Goal: Information Seeking & Learning: Learn about a topic

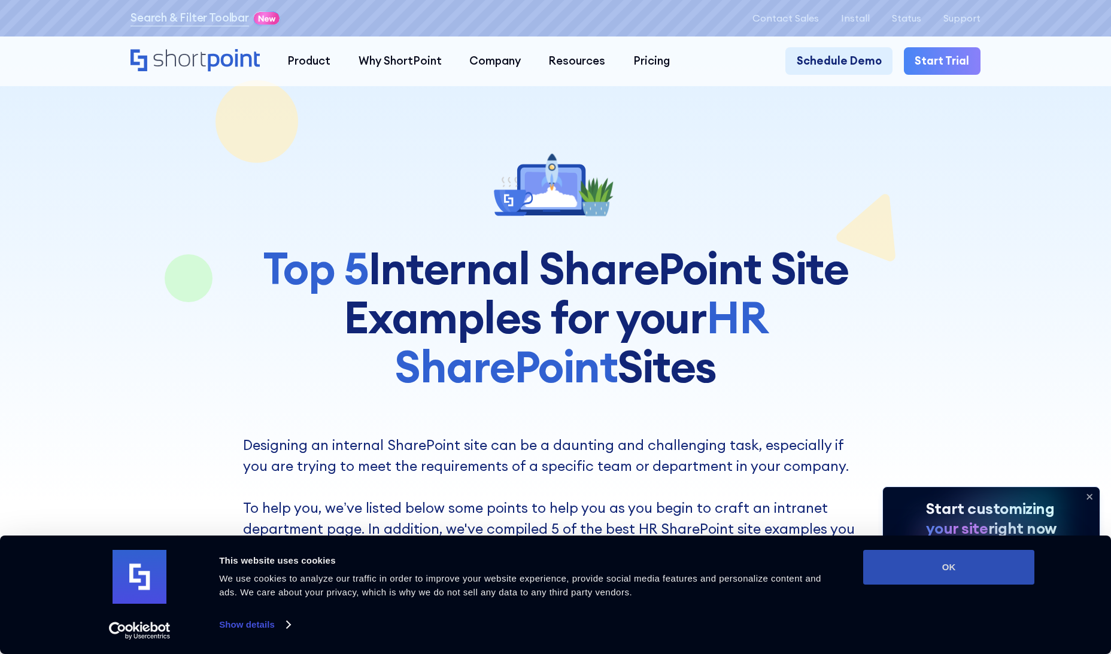
click at [989, 566] on button "OK" at bounding box center [948, 567] width 171 height 35
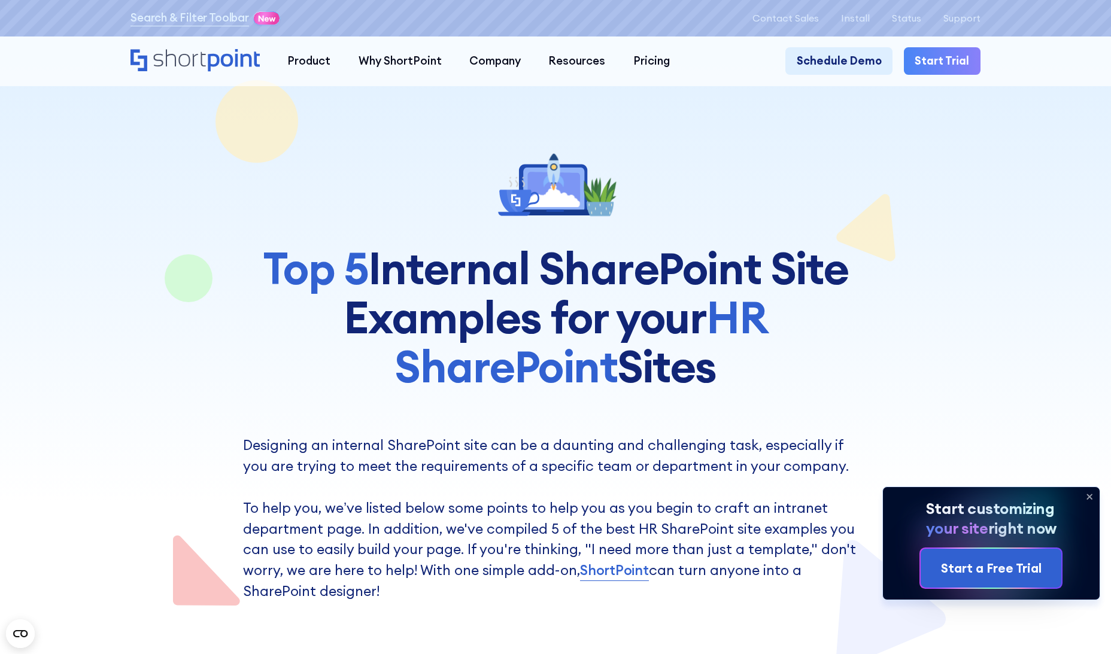
click at [1090, 494] on icon at bounding box center [1089, 496] width 19 height 19
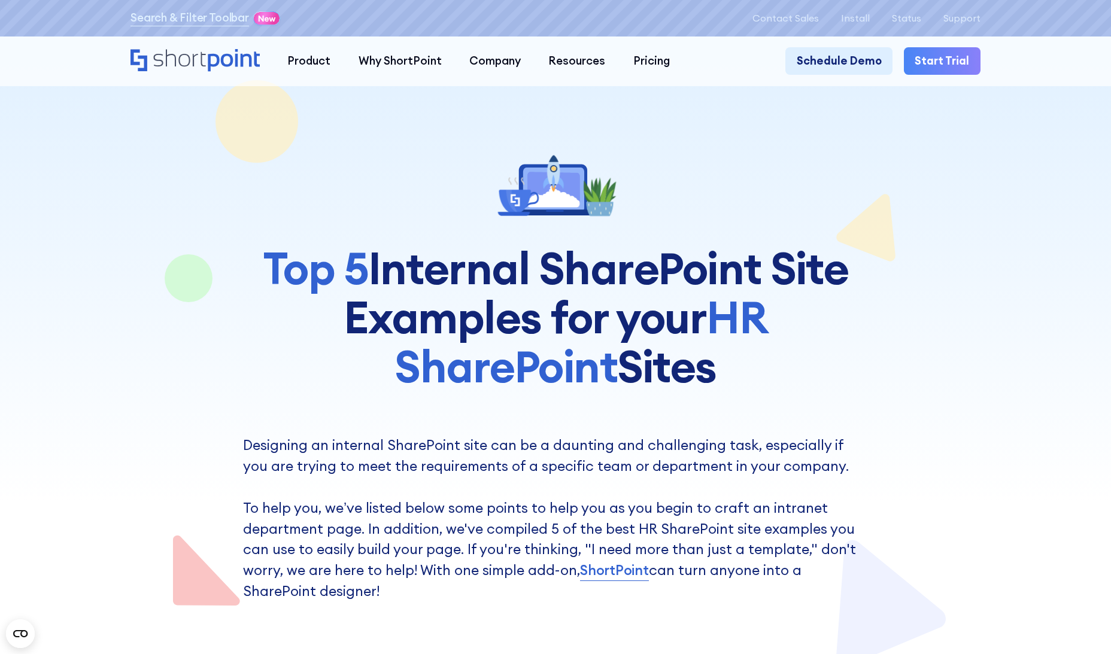
click at [77, 358] on div at bounding box center [555, 334] width 1111 height 669
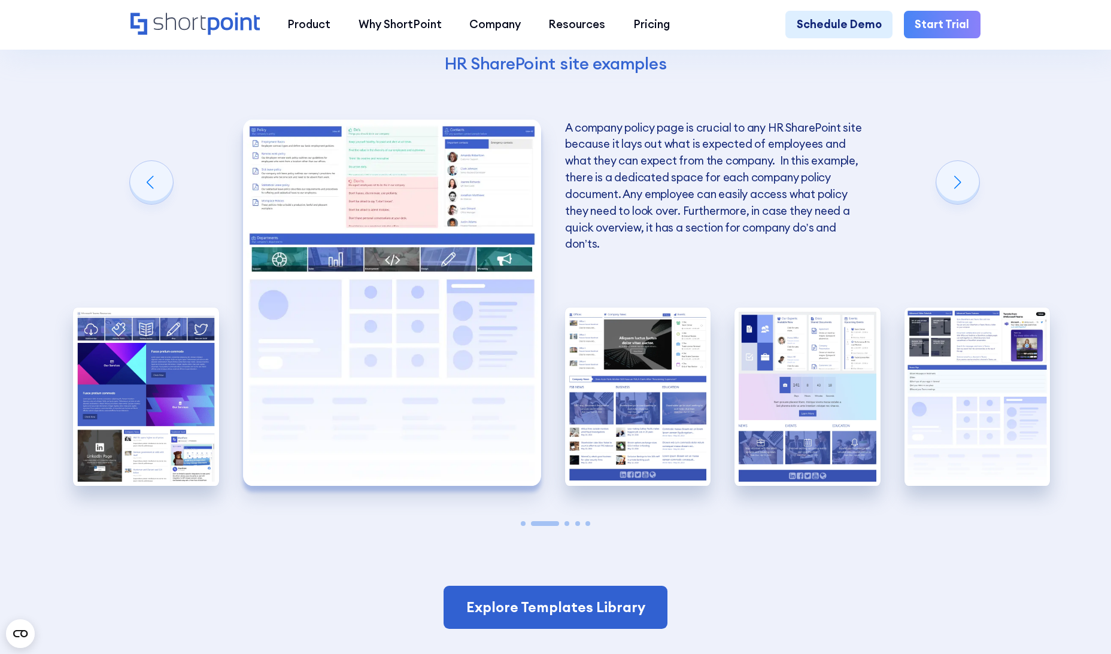
scroll to position [2453, 0]
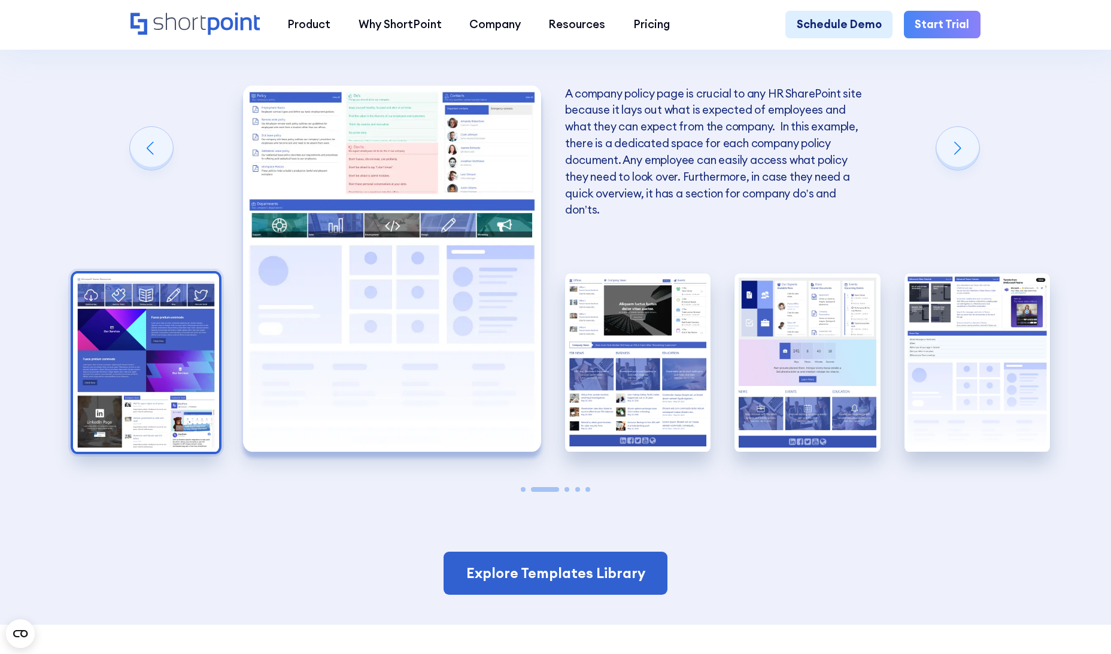
click at [130, 358] on img "1 / 5" at bounding box center [146, 363] width 146 height 179
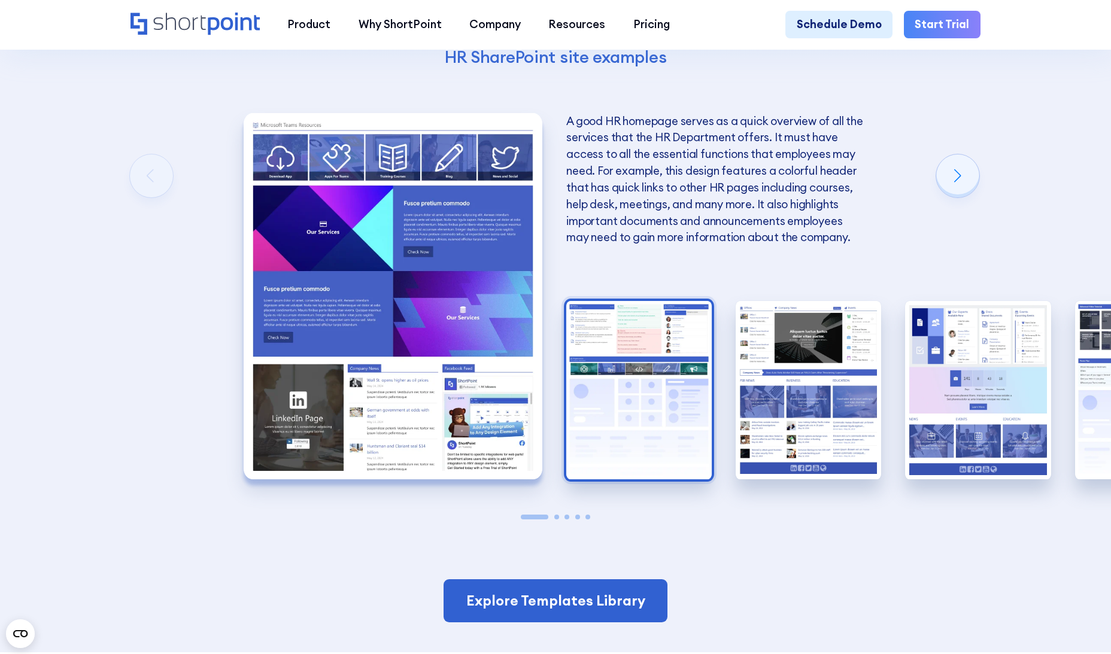
scroll to position [2425, 0]
click at [672, 463] on img "2 / 5" at bounding box center [639, 391] width 146 height 179
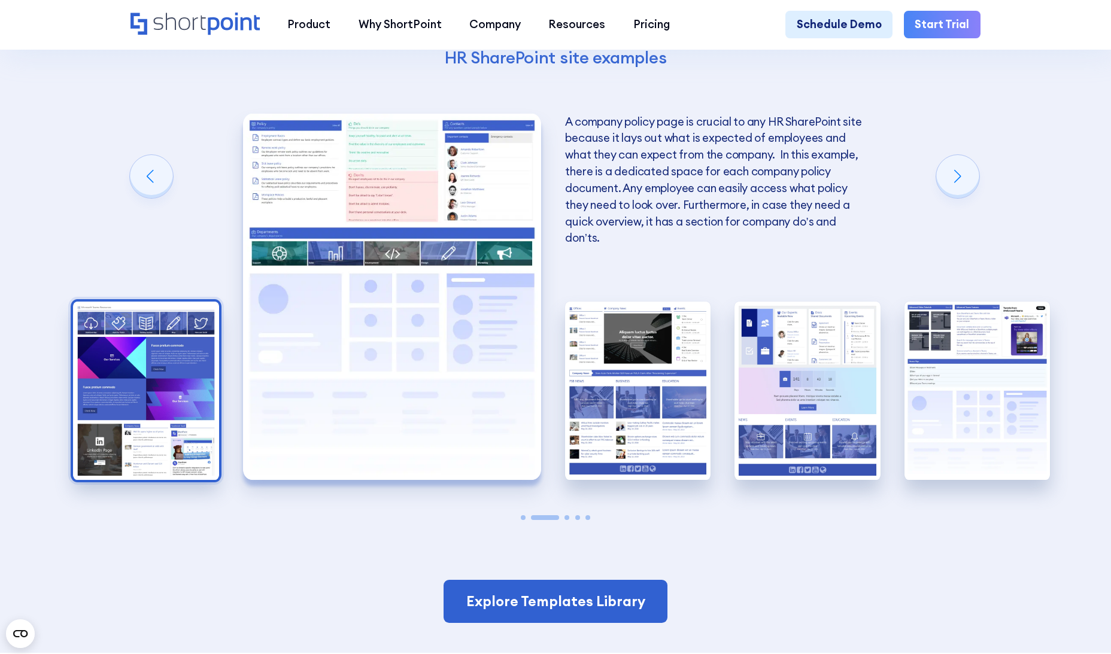
click at [94, 423] on img "1 / 5" at bounding box center [146, 391] width 146 height 179
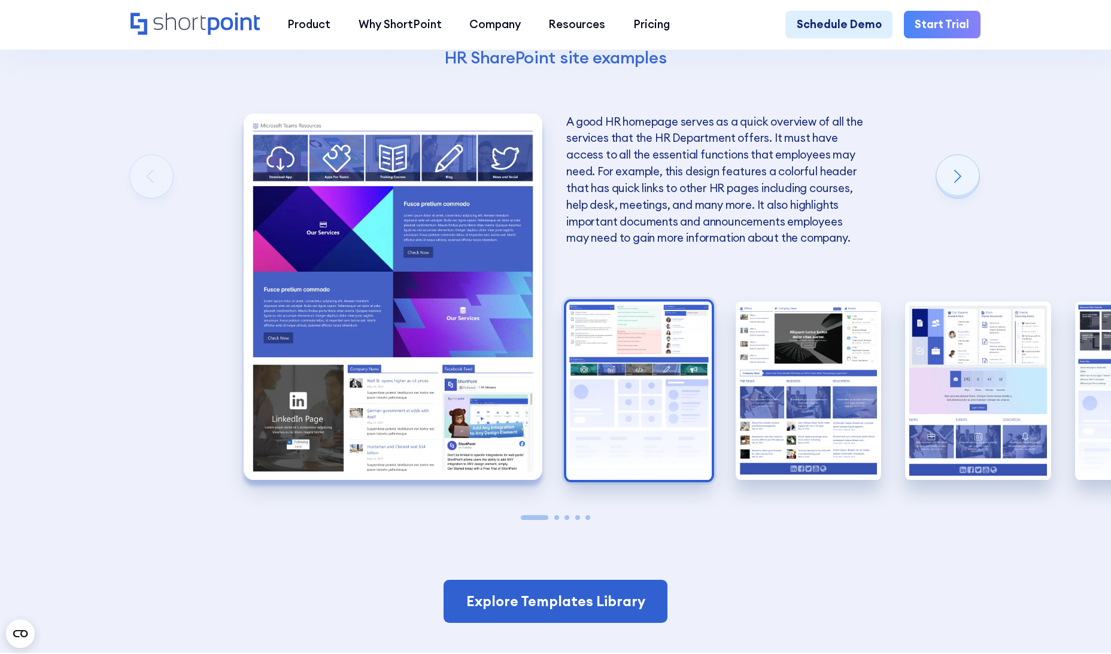
click at [630, 423] on img "2 / 5" at bounding box center [639, 391] width 146 height 179
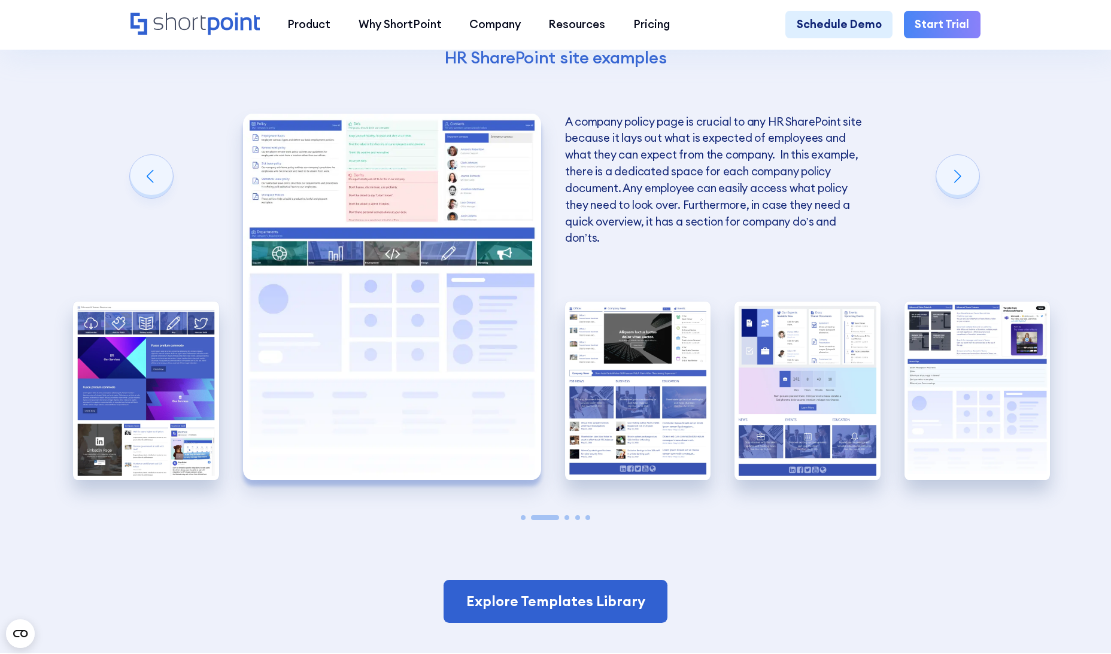
click at [630, 423] on img "3 / 5" at bounding box center [638, 391] width 146 height 179
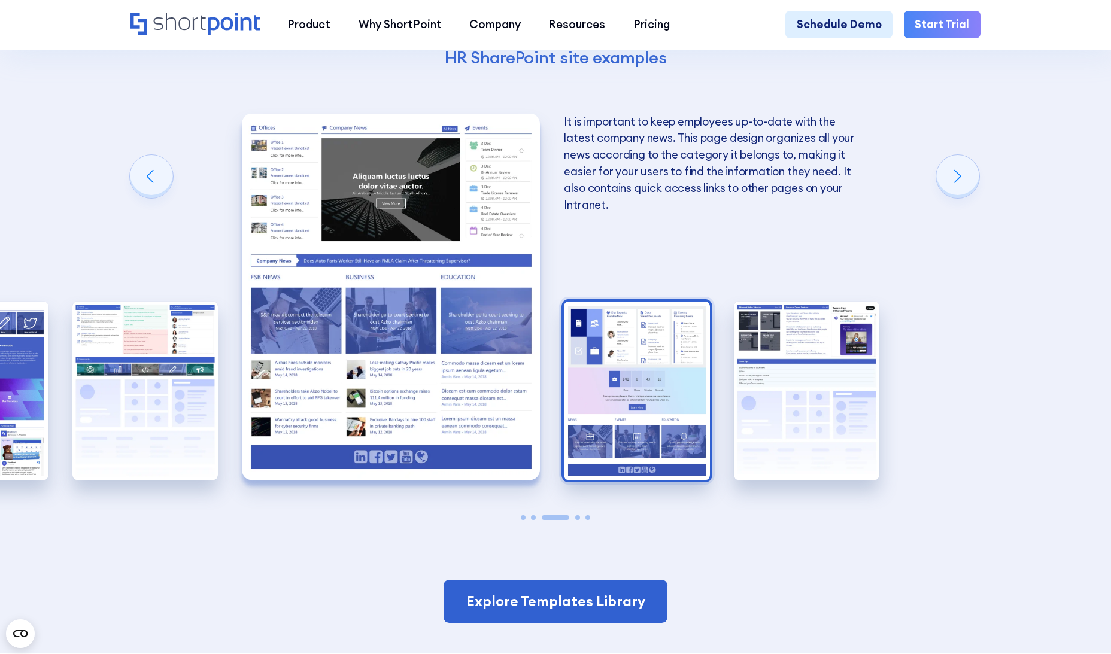
click at [701, 455] on img "4 / 5" at bounding box center [637, 391] width 146 height 179
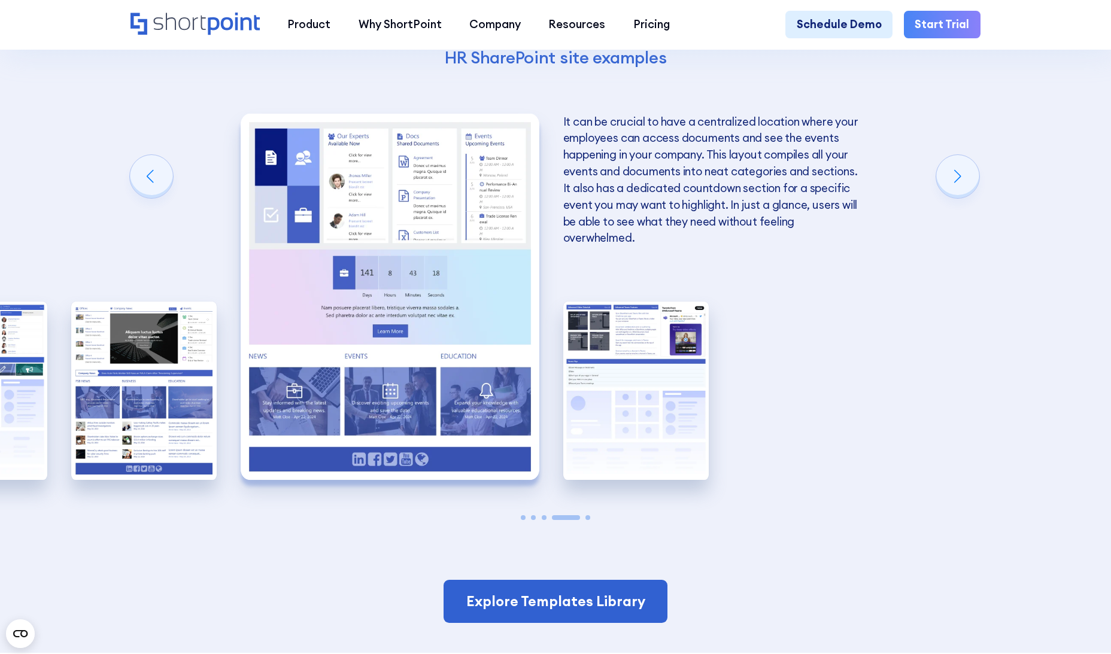
click at [701, 455] on img "5 / 5" at bounding box center [636, 391] width 146 height 179
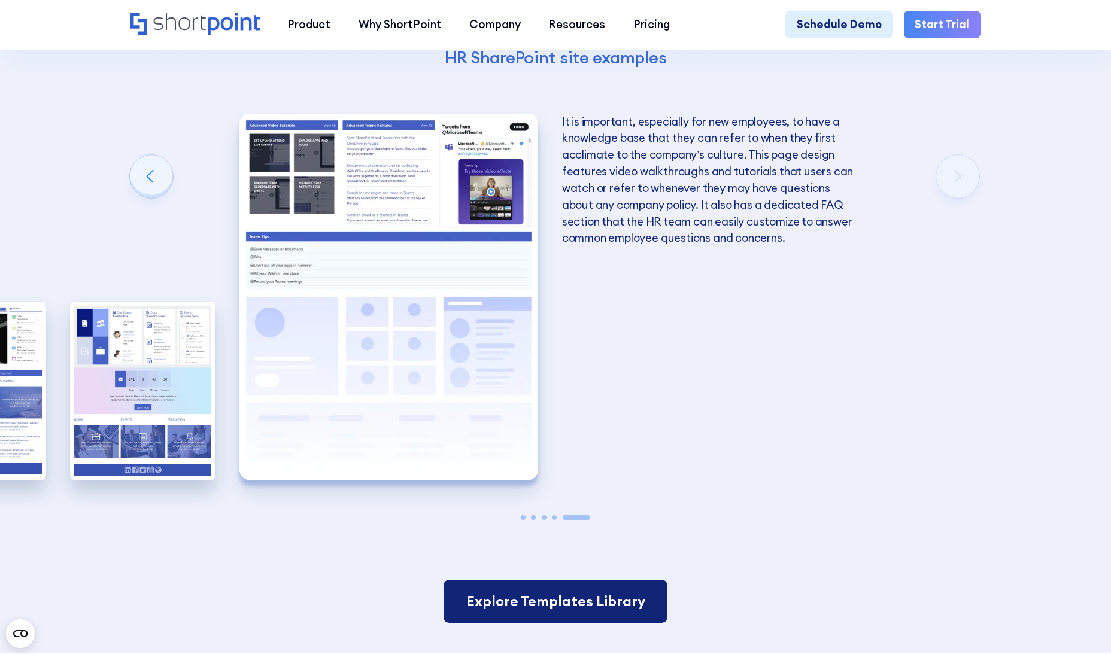
click at [581, 619] on link "Explore Templates Library" at bounding box center [555, 601] width 223 height 43
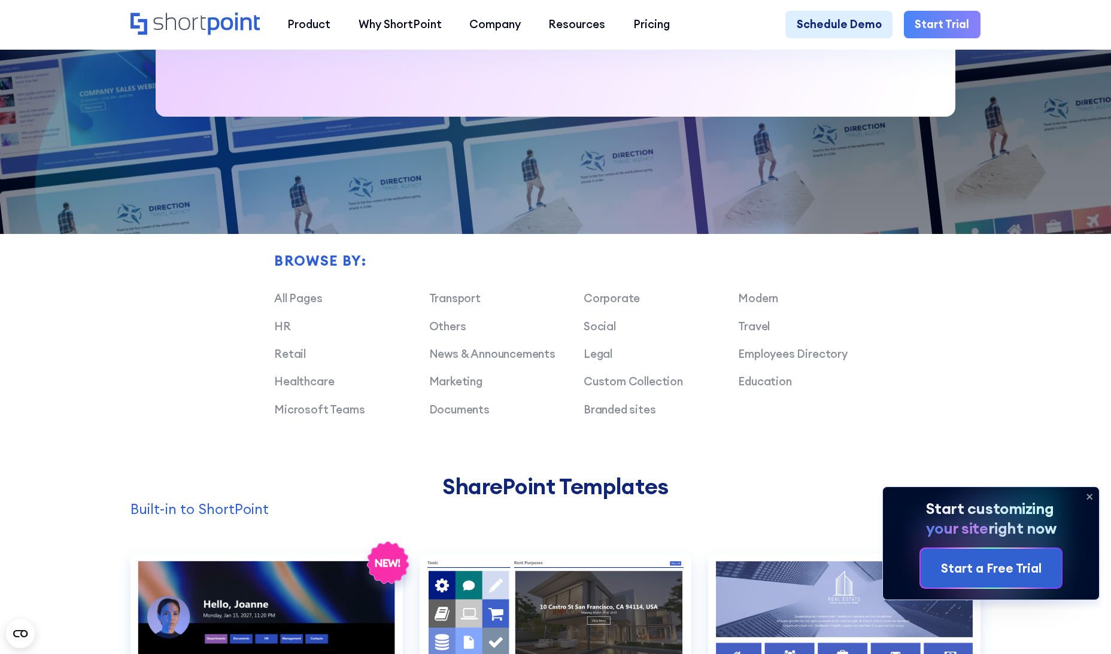
scroll to position [793, 0]
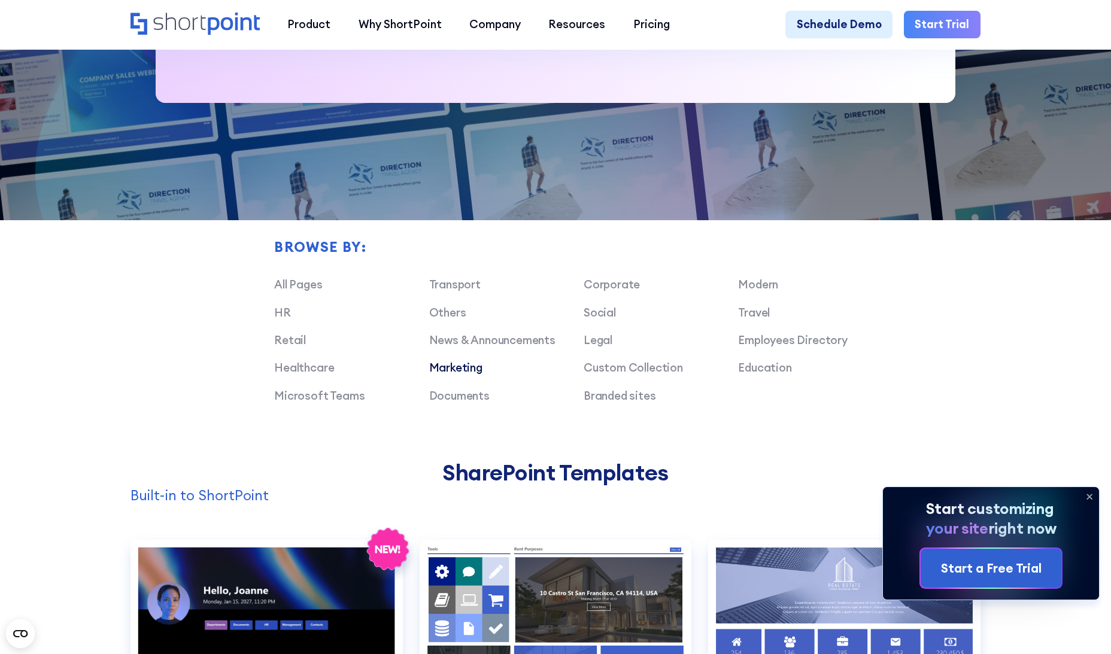
click at [446, 375] on link "Marketing" at bounding box center [455, 367] width 53 height 14
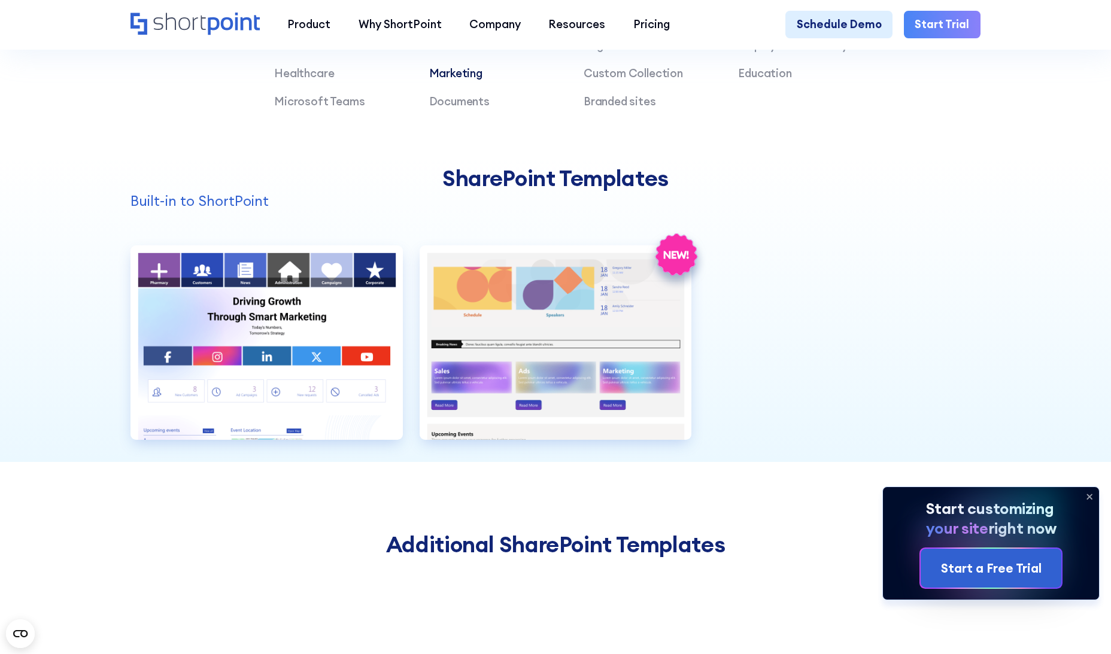
scroll to position [1089, 0]
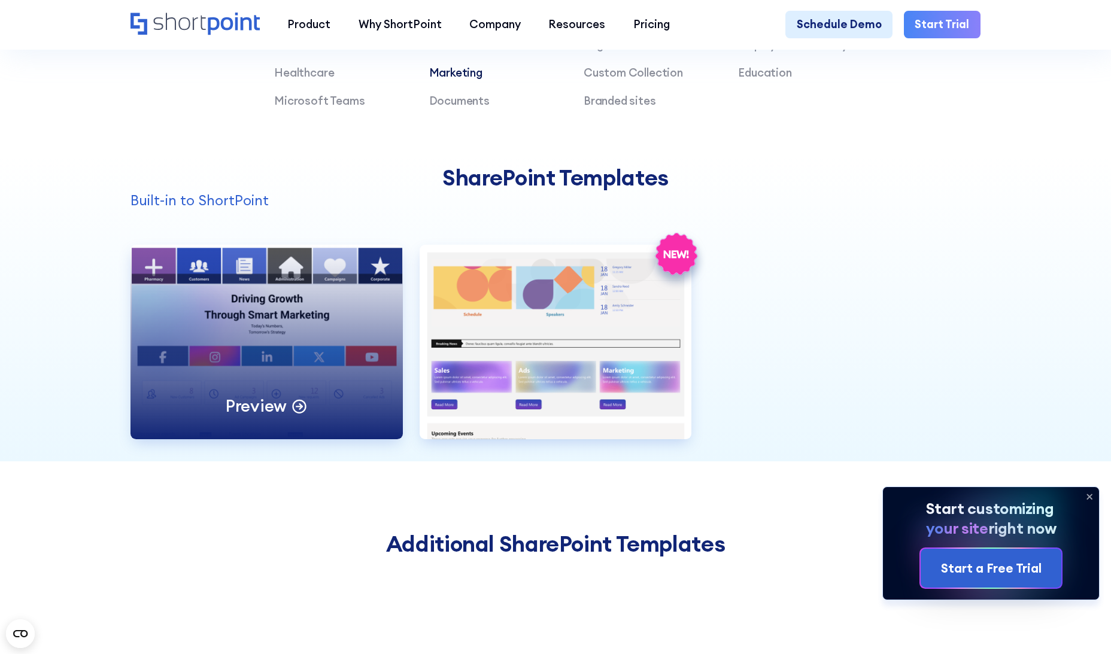
click at [280, 417] on p "Preview" at bounding box center [256, 406] width 61 height 22
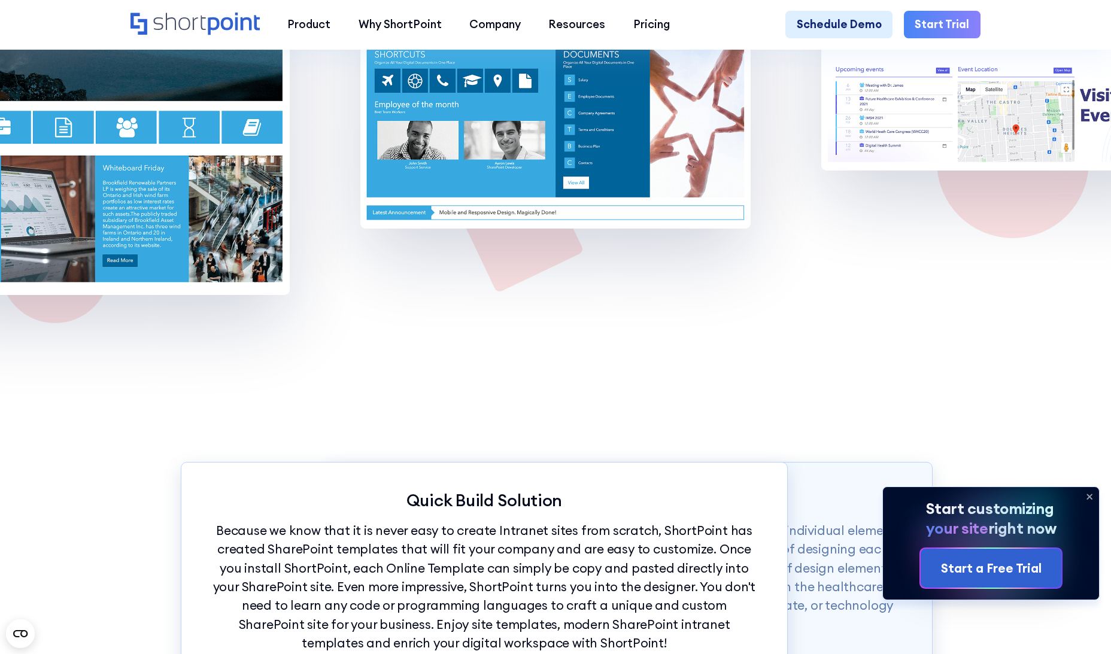
scroll to position [2502, 0]
